Goal: Information Seeking & Learning: Find specific fact

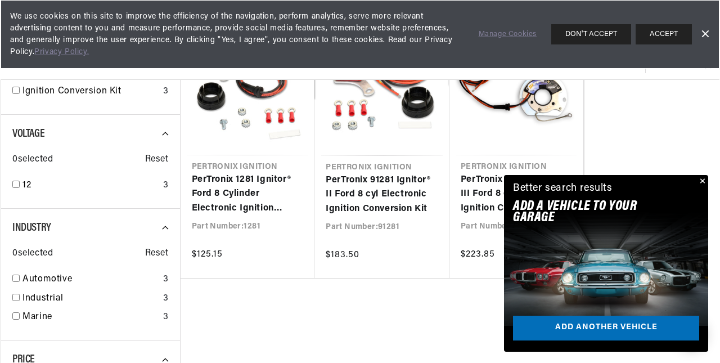
scroll to position [0, 618]
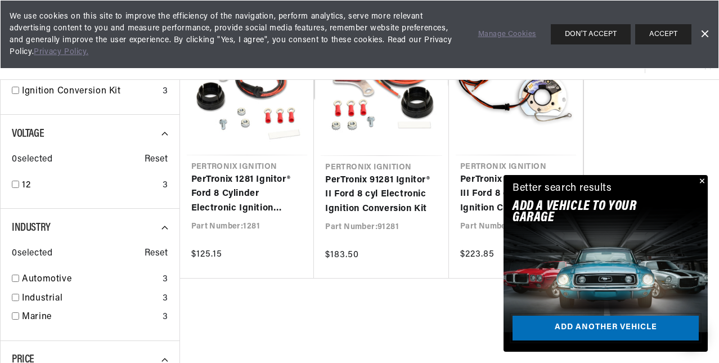
click at [642, 326] on link "Add another vehicle" at bounding box center [606, 328] width 186 height 25
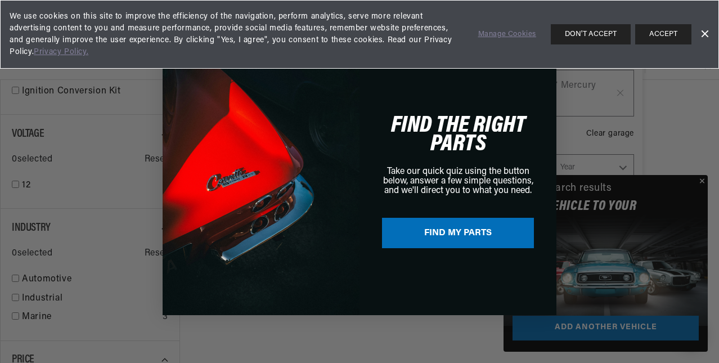
scroll to position [0, 619]
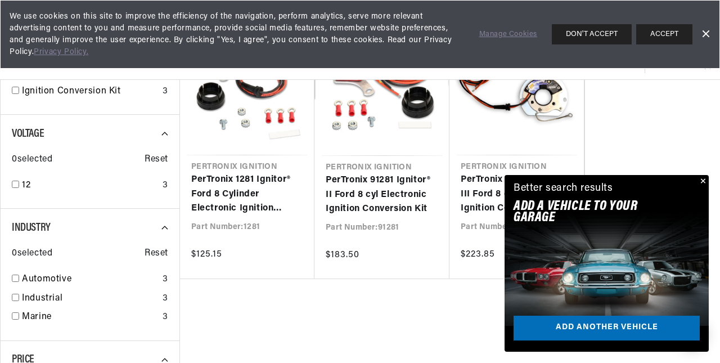
click at [702, 182] on div "Close dialog FIND THE RIGHT PARTS Take our quick quiz using the button below, a…" at bounding box center [360, 181] width 720 height 363
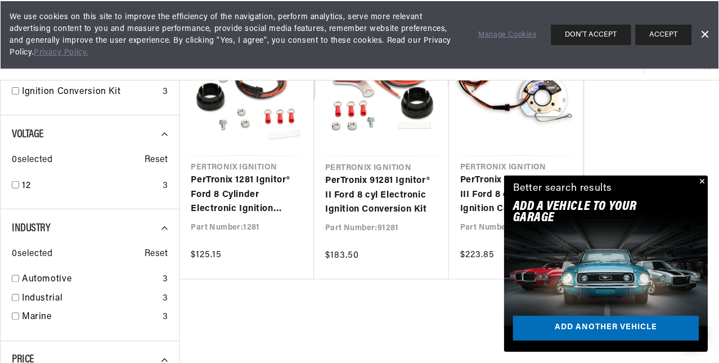
scroll to position [0, 618]
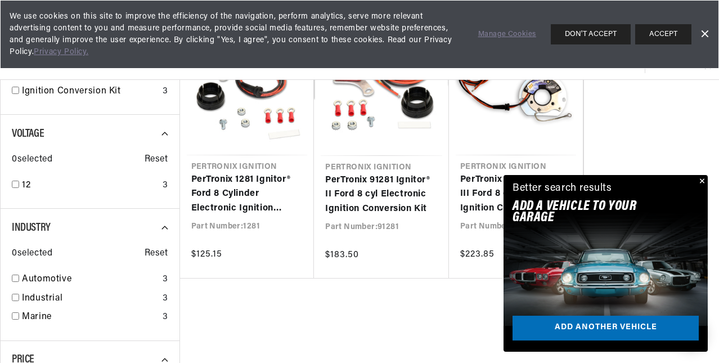
click at [702, 179] on button "Close" at bounding box center [701, 182] width 14 height 14
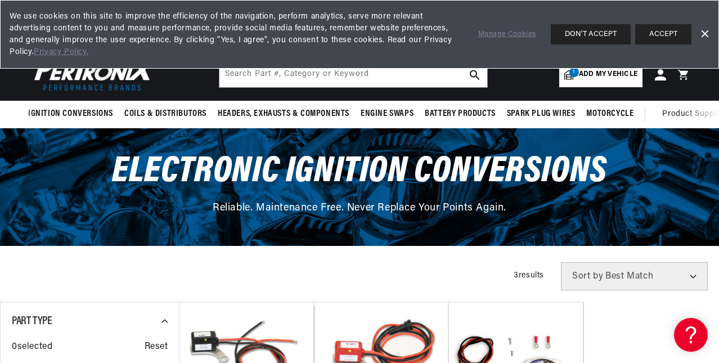
scroll to position [0, 1236]
click at [656, 30] on button "ACCEPT" at bounding box center [663, 34] width 56 height 20
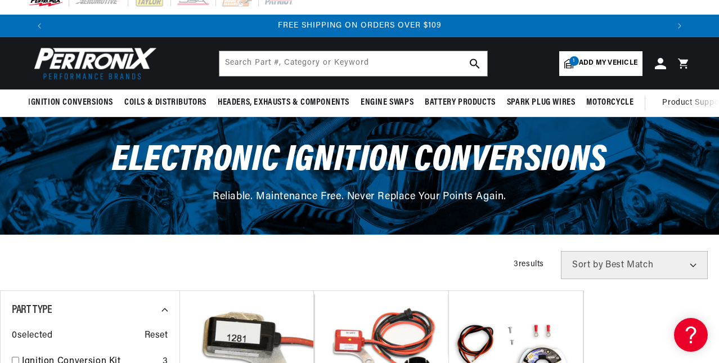
scroll to position [0, 0]
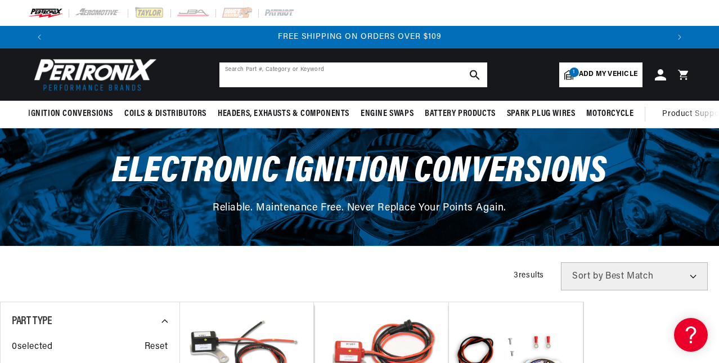
click at [297, 71] on input "text" at bounding box center [353, 74] width 268 height 25
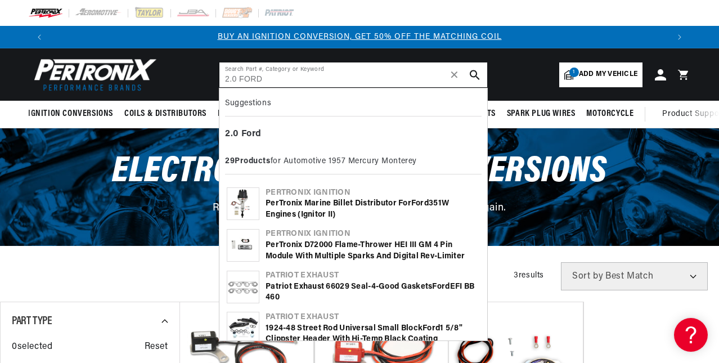
type input "2.0 FORD"
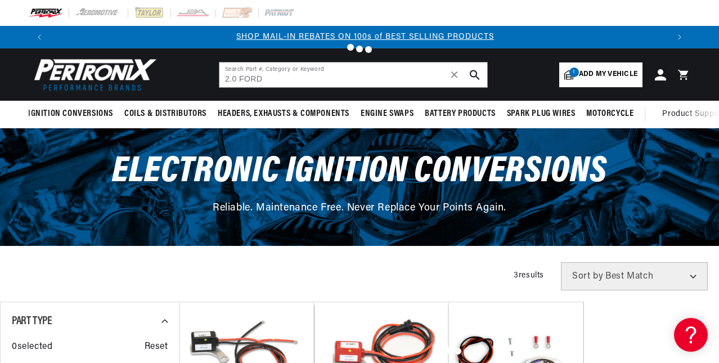
scroll to position [0, 618]
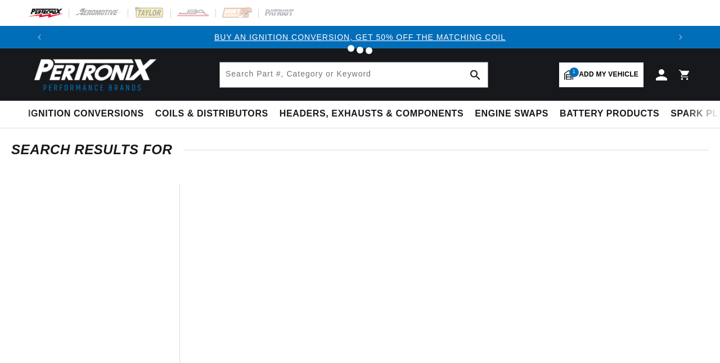
type input "2.0 FORD"
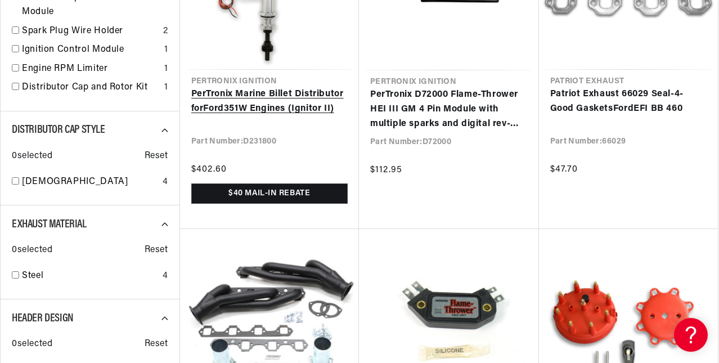
scroll to position [506, 0]
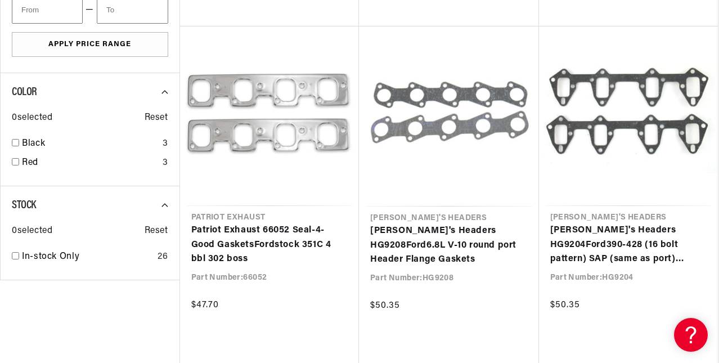
scroll to position [0, 618]
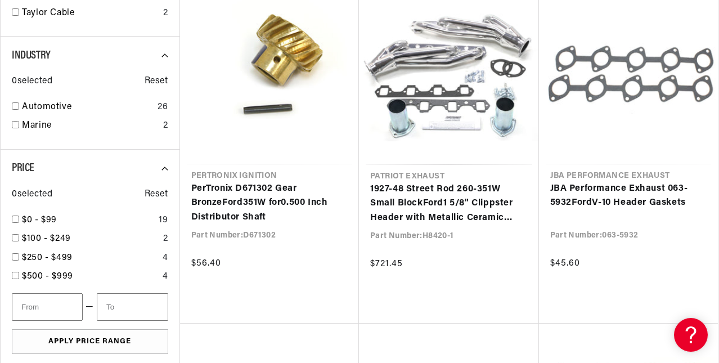
scroll to position [1300, 0]
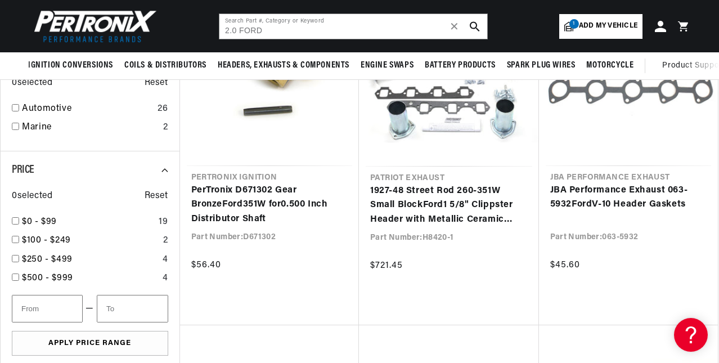
scroll to position [0, 1105]
